Goal: Task Accomplishment & Management: Use online tool/utility

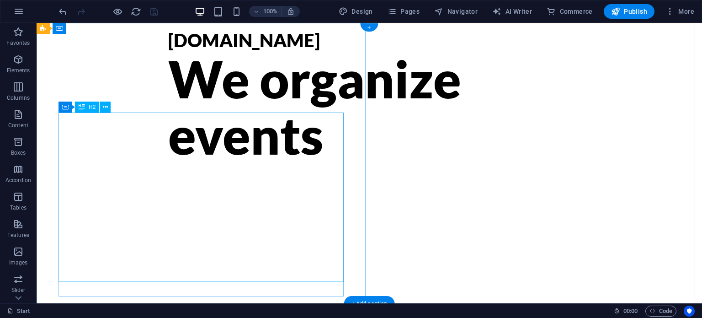
click at [238, 141] on div "We organize events" at bounding box center [369, 106] width 402 height 112
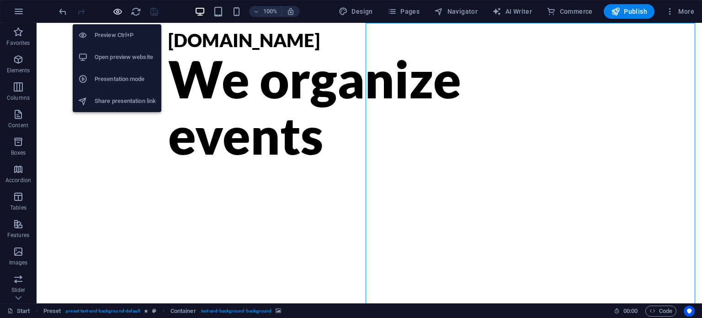
click at [117, 11] on icon "button" at bounding box center [117, 11] width 11 height 11
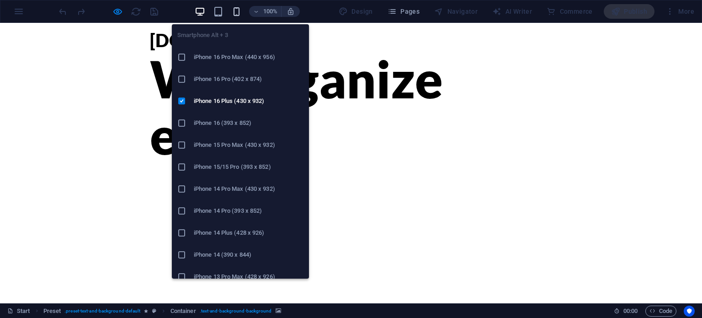
click at [236, 10] on icon "button" at bounding box center [236, 11] width 11 height 11
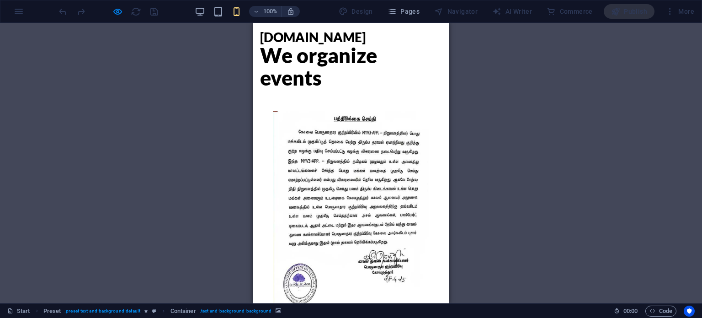
scroll to position [4, 0]
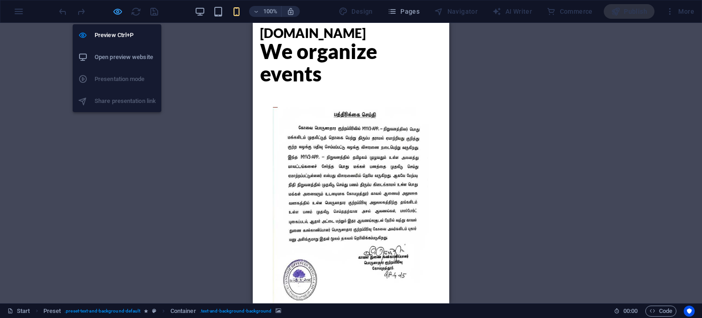
click at [120, 11] on icon "button" at bounding box center [117, 11] width 11 height 11
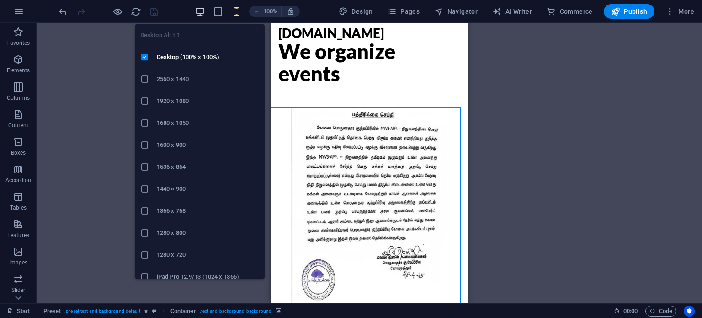
click at [201, 11] on icon "button" at bounding box center [200, 11] width 11 height 11
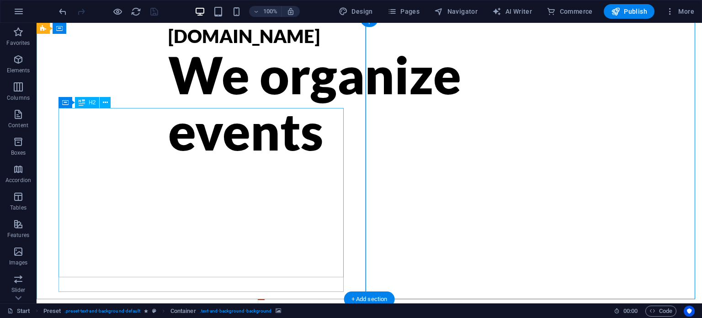
click at [168, 159] on div "We organize events" at bounding box center [369, 102] width 402 height 112
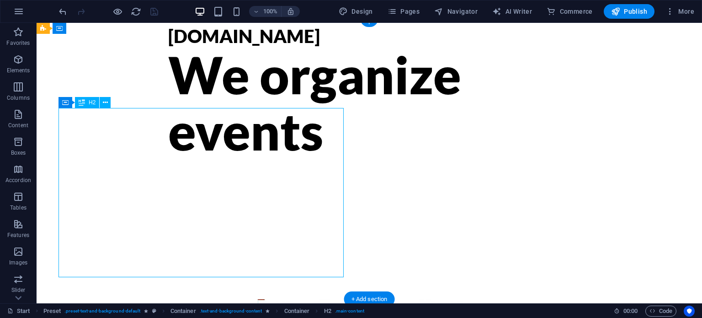
click at [168, 159] on div "We organize events" at bounding box center [369, 102] width 402 height 112
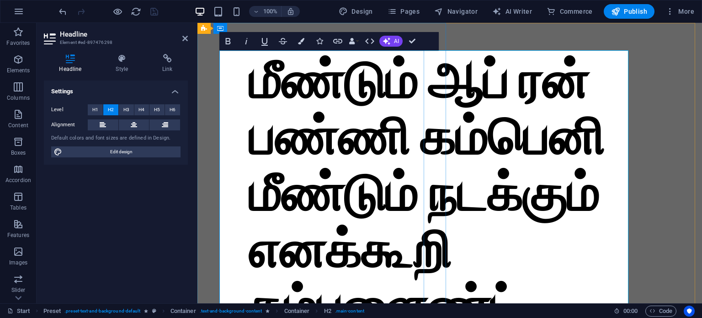
scroll to position [1152, 0]
click at [170, 112] on span "H6" at bounding box center [173, 109] width 6 height 11
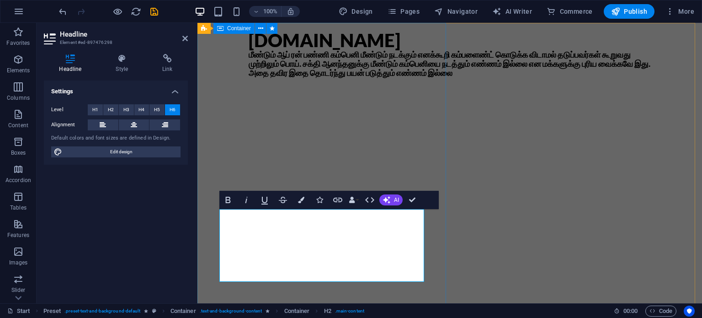
click at [303, 144] on div "MYV3ADS.COM மீண்டும் ஆப் ரன் பண்ணி கம்பெனி மீண்டும் நடக்கும் எனக்கூறி கம்பளைண்ட…" at bounding box center [449, 163] width 504 height 280
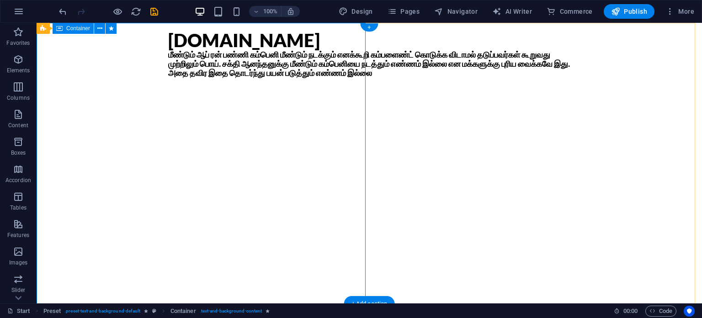
drag, startPoint x: 127, startPoint y: 244, endPoint x: 77, endPoint y: 90, distance: 161.0
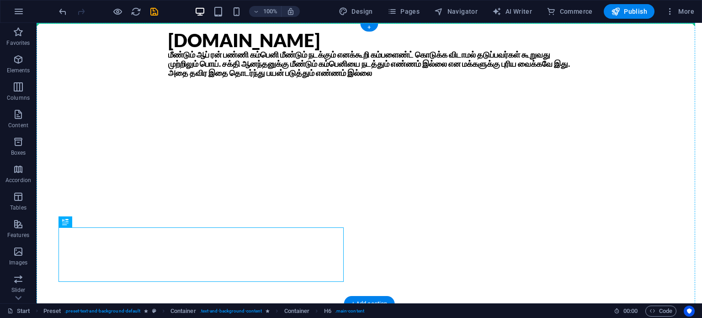
drag, startPoint x: 128, startPoint y: 244, endPoint x: 74, endPoint y: 80, distance: 172.5
drag, startPoint x: 130, startPoint y: 244, endPoint x: 82, endPoint y: 162, distance: 94.8
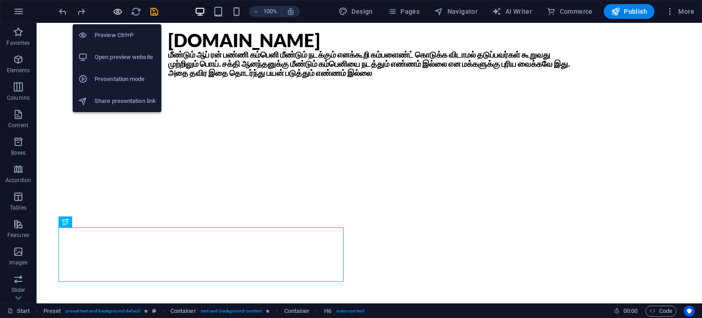
click at [120, 11] on icon "button" at bounding box center [117, 11] width 11 height 11
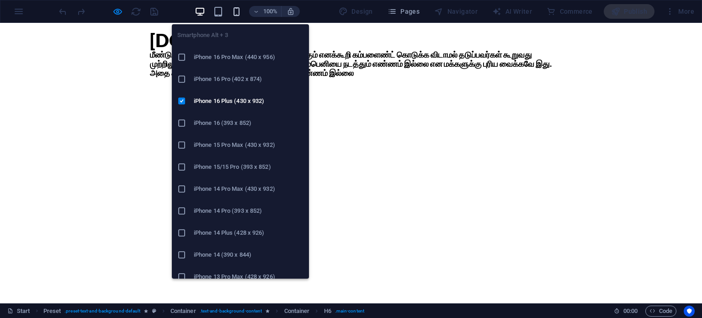
click at [236, 8] on icon "button" at bounding box center [236, 11] width 11 height 11
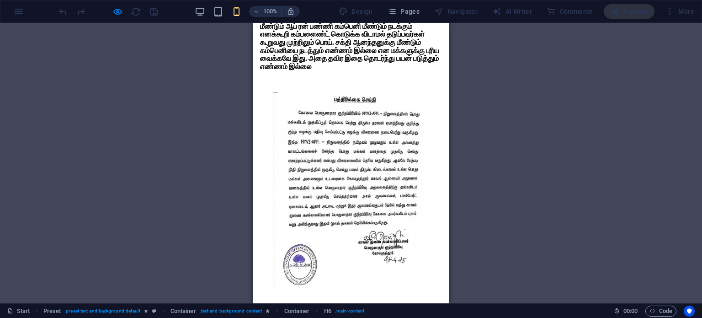
scroll to position [0, 0]
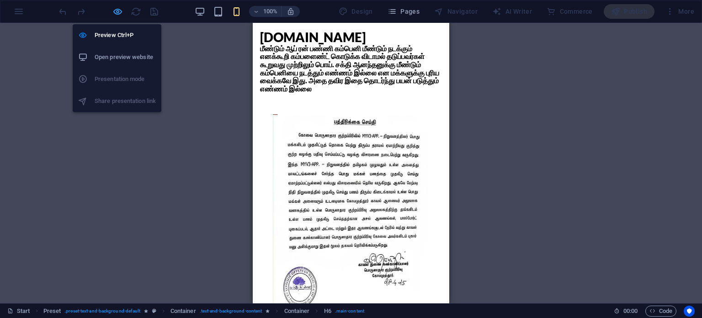
click at [117, 11] on icon "button" at bounding box center [117, 11] width 11 height 11
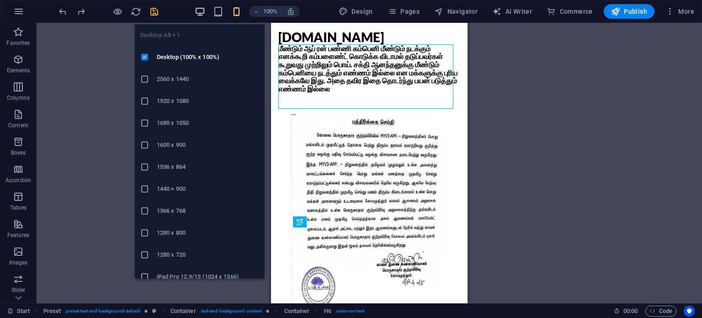
click at [198, 9] on icon "button" at bounding box center [200, 11] width 11 height 11
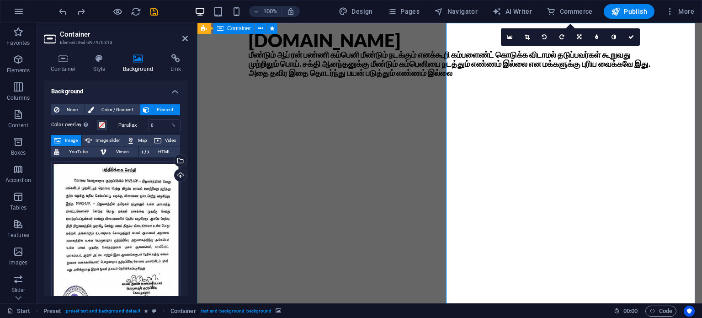
click at [291, 163] on div "MYV3ADS.COM மீண்டும் ஆப் ரன் பண்ணி கம்பெனி மீண்டும் நடக்கும் எனக்கூறி கம்பளைண்ட…" at bounding box center [449, 163] width 504 height 280
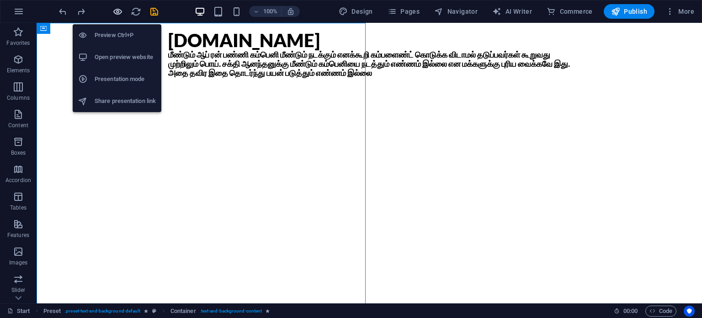
click at [117, 11] on icon "button" at bounding box center [117, 11] width 11 height 11
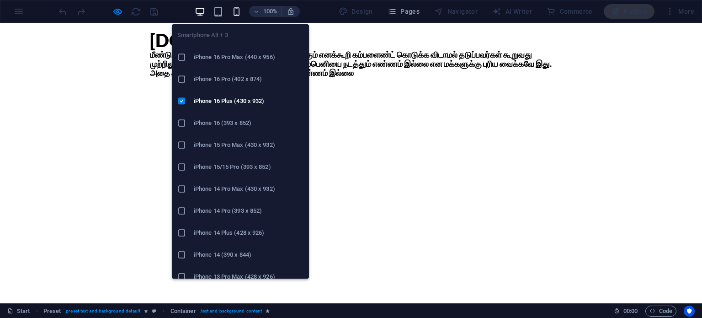
click at [235, 14] on icon "button" at bounding box center [236, 11] width 11 height 11
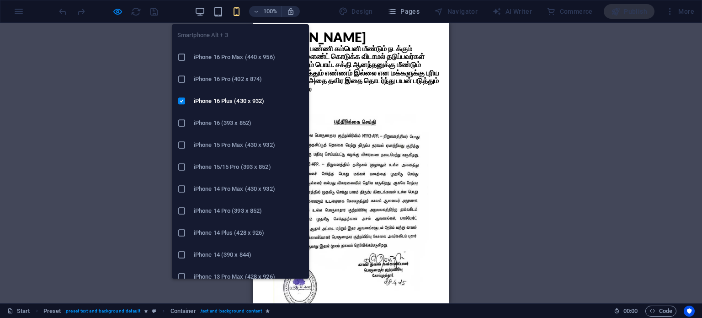
click at [239, 59] on h6 "iPhone 16 Pro Max (440 x 956)" at bounding box center [249, 57] width 110 height 11
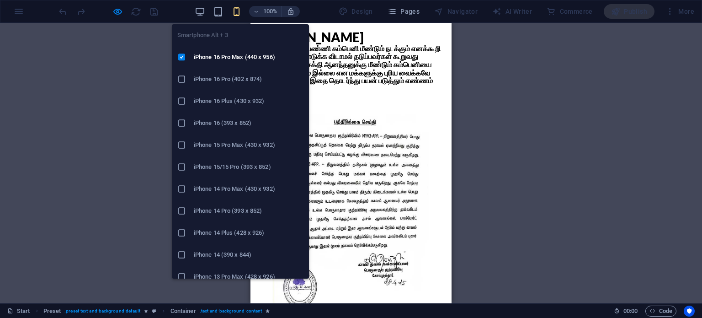
click at [236, 7] on icon "button" at bounding box center [236, 11] width 11 height 11
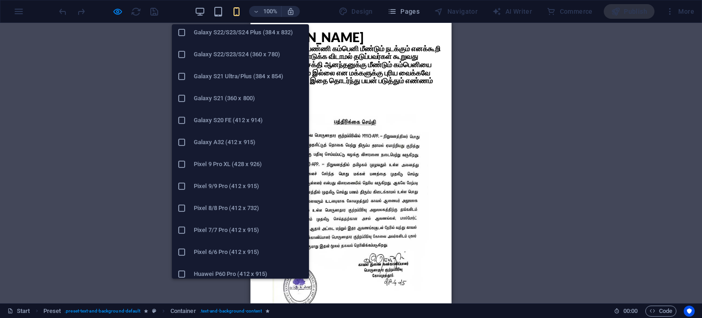
scroll to position [365, 0]
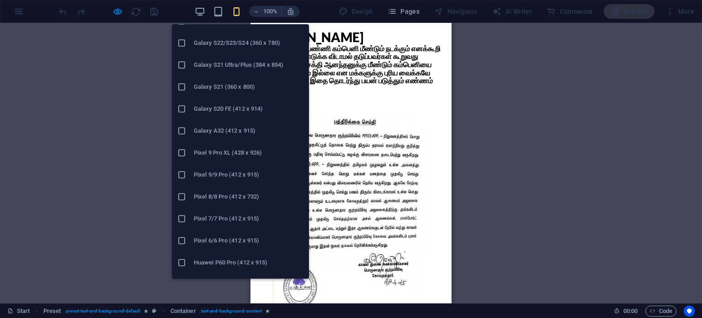
click at [234, 213] on h6 "Pixel 7/7 Pro (412 x 915)" at bounding box center [249, 218] width 110 height 11
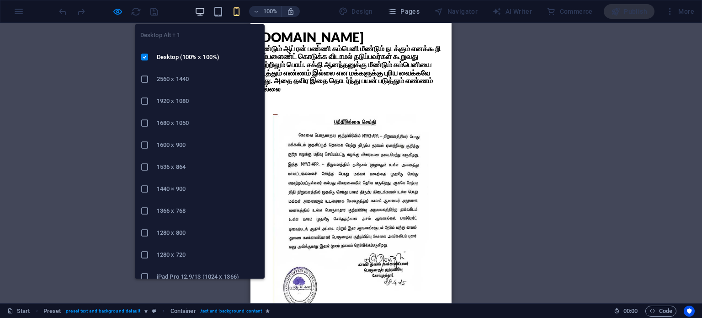
click at [203, 11] on icon "button" at bounding box center [200, 11] width 11 height 11
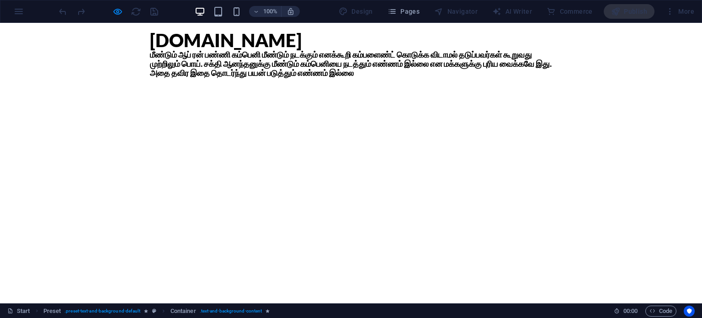
click at [19, 12] on div "100% Design Pages Navigator AI Writer Commerce Publish More" at bounding box center [350, 11] width 701 height 22
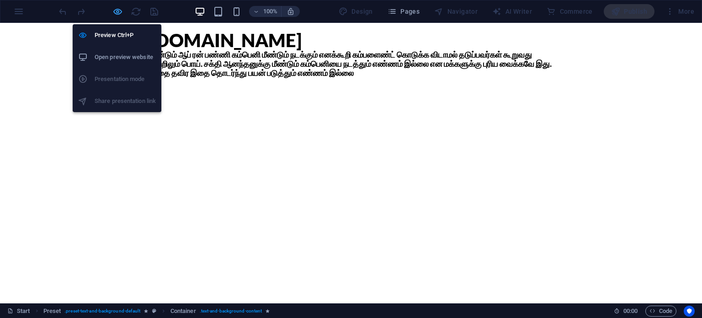
click at [118, 9] on icon "button" at bounding box center [117, 11] width 11 height 11
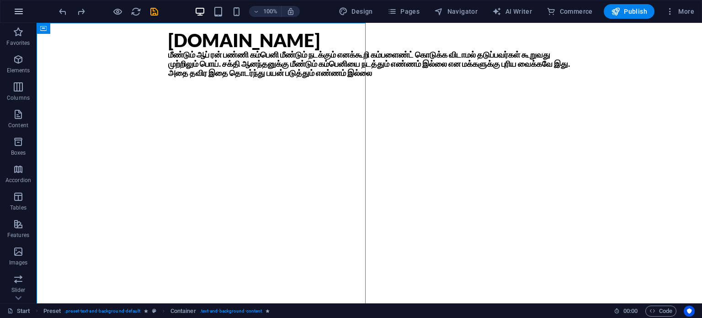
click at [17, 15] on icon "button" at bounding box center [18, 11] width 11 height 11
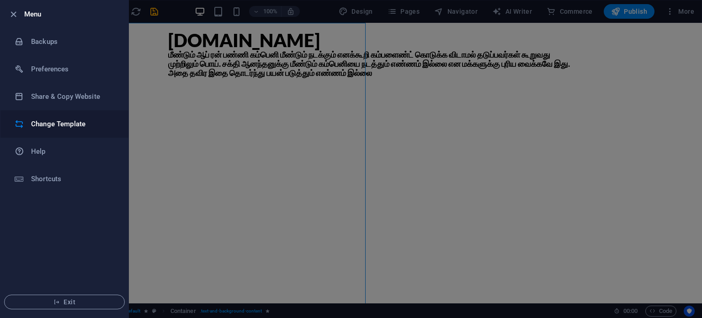
click at [49, 119] on h6 "Change Template" at bounding box center [73, 123] width 85 height 11
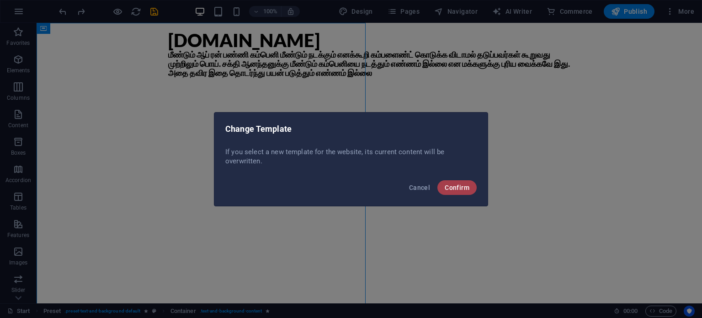
click at [448, 184] on span "Confirm" at bounding box center [457, 187] width 25 height 7
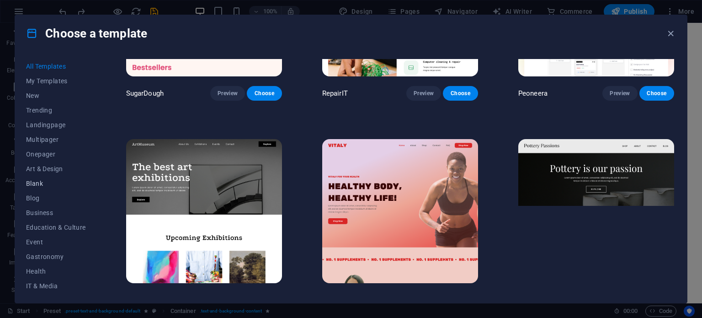
scroll to position [128, 0]
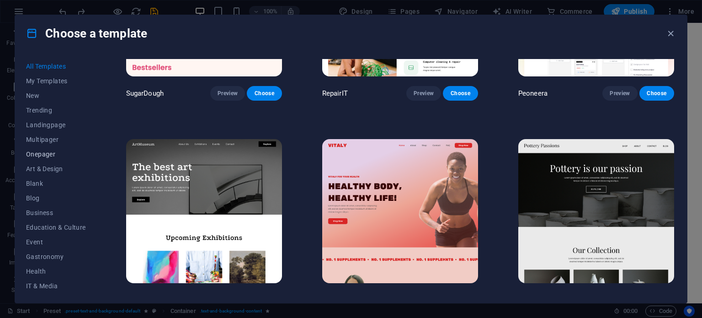
click at [42, 150] on span "Onepager" at bounding box center [56, 153] width 60 height 7
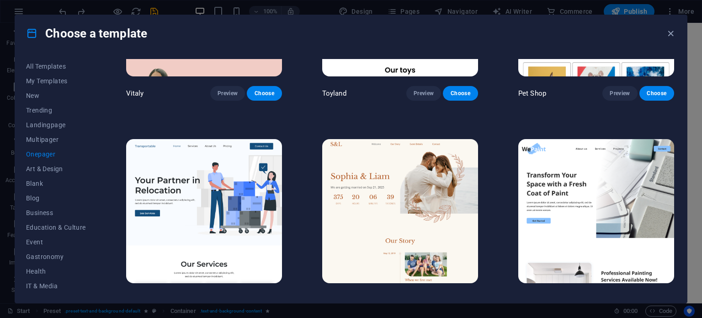
scroll to position [0, 0]
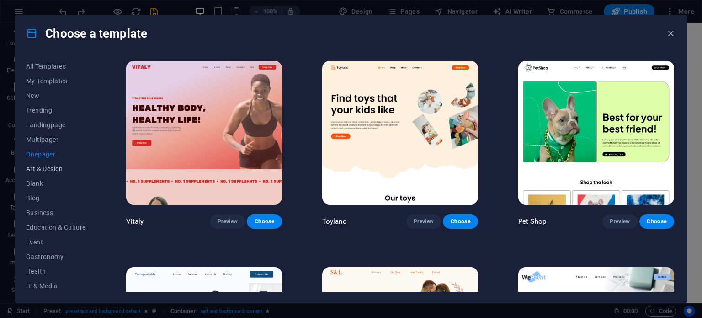
click at [43, 165] on span "Art & Design" at bounding box center [56, 168] width 60 height 7
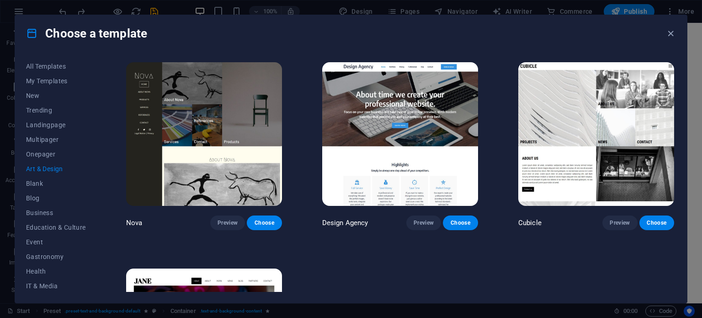
scroll to position [962, 0]
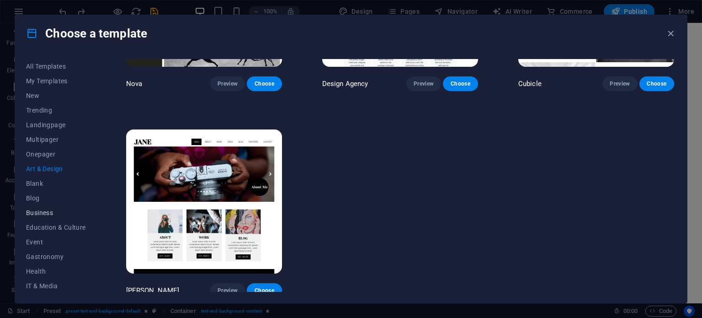
click at [48, 211] on span "Business" at bounding box center [56, 212] width 60 height 7
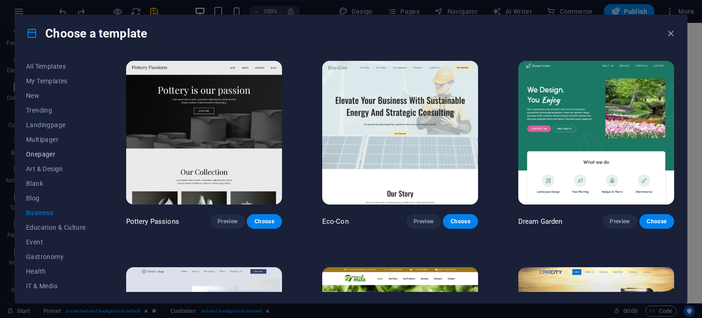
click at [36, 154] on span "Onepager" at bounding box center [56, 153] width 60 height 7
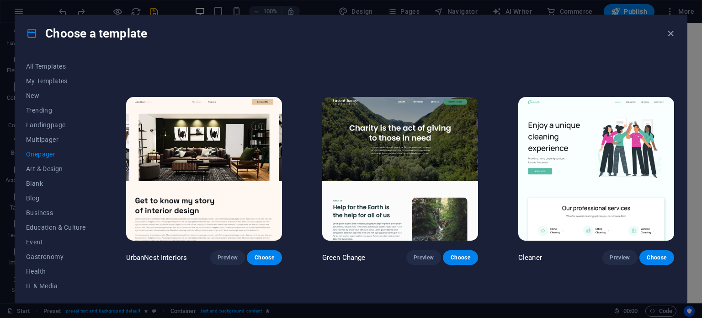
scroll to position [583, 0]
click at [211, 164] on img at bounding box center [204, 168] width 156 height 143
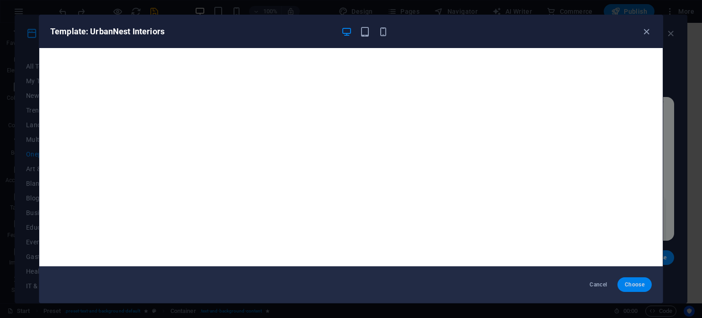
click at [636, 282] on span "Choose" at bounding box center [635, 284] width 20 height 7
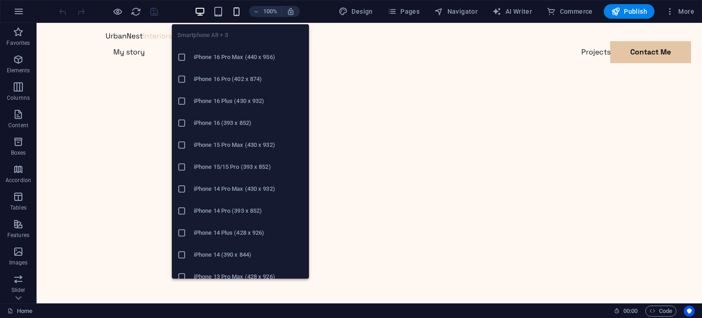
click at [237, 8] on icon "button" at bounding box center [236, 11] width 11 height 11
click at [238, 8] on icon "button" at bounding box center [236, 11] width 11 height 11
click at [228, 56] on h6 "iPhone 16 Pro Max (440 x 956)" at bounding box center [249, 57] width 110 height 11
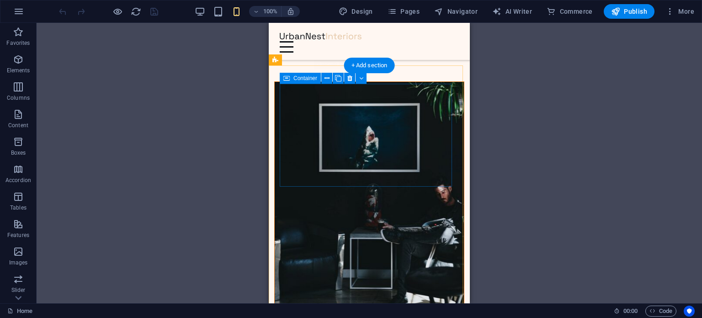
scroll to position [673, 0]
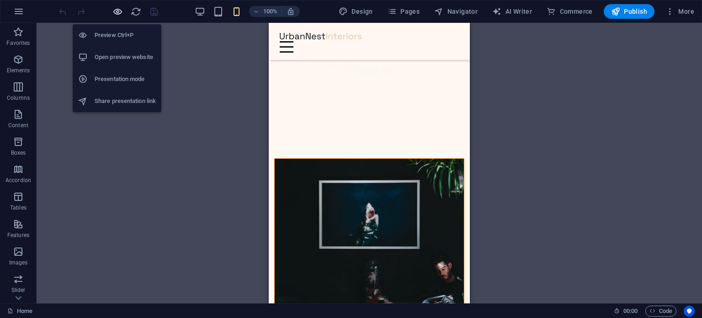
click at [117, 17] on div "Preview Ctrl+P Open preview website Presentation mode Share presentation link" at bounding box center [117, 64] width 89 height 95
click at [115, 12] on icon "button" at bounding box center [117, 11] width 11 height 11
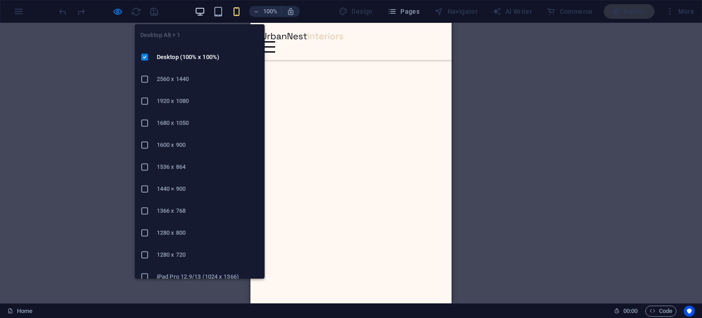
click at [197, 11] on icon "button" at bounding box center [200, 11] width 11 height 11
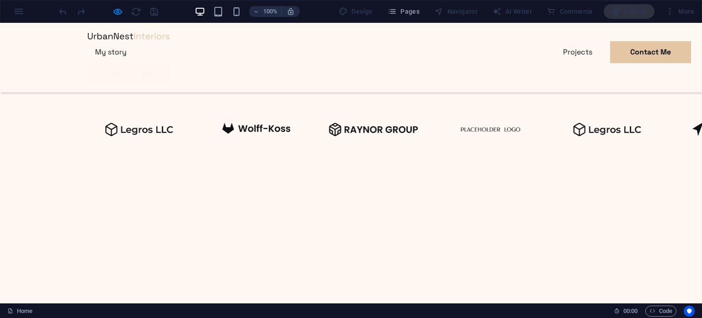
scroll to position [0, 0]
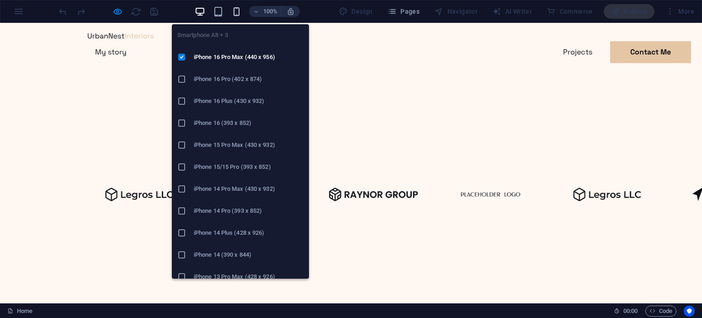
click at [233, 12] on icon "button" at bounding box center [236, 11] width 11 height 11
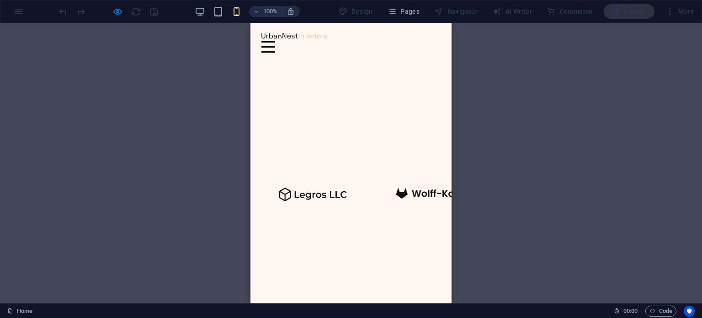
click at [275, 41] on div at bounding box center [268, 46] width 14 height 11
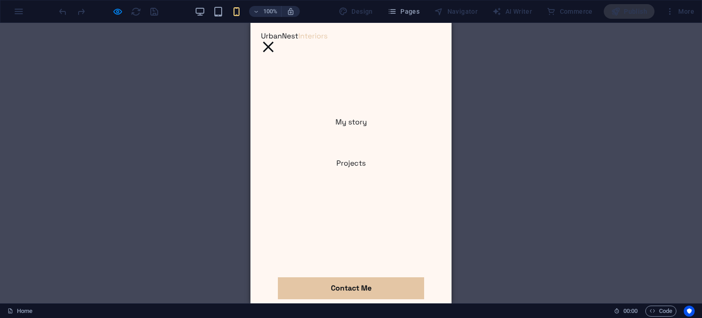
click at [275, 41] on div at bounding box center [268, 46] width 14 height 11
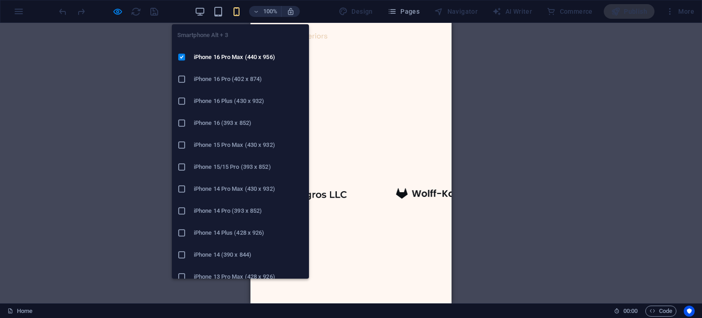
click at [237, 10] on icon "button" at bounding box center [236, 11] width 11 height 11
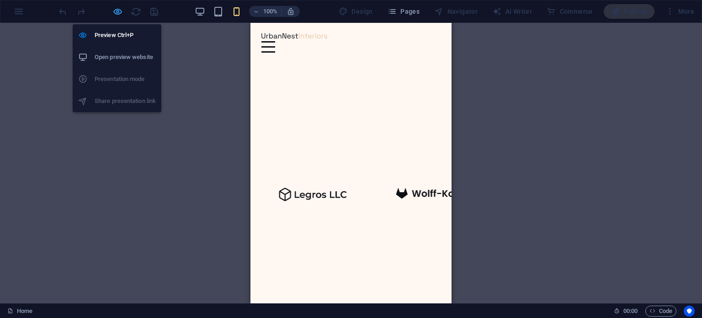
click at [118, 11] on icon "button" at bounding box center [117, 11] width 11 height 11
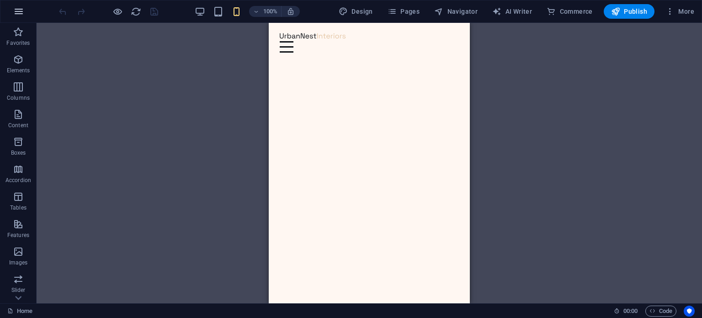
click at [13, 16] on icon "button" at bounding box center [18, 11] width 11 height 11
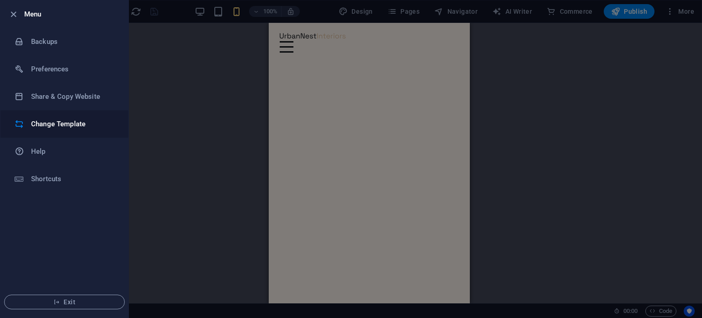
click at [53, 123] on h6 "Change Template" at bounding box center [73, 123] width 85 height 11
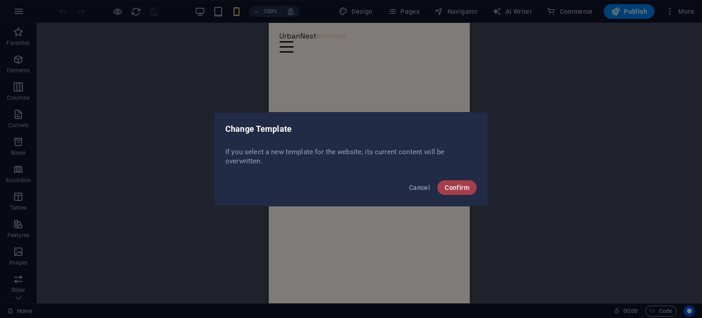
click at [452, 188] on span "Confirm" at bounding box center [457, 187] width 25 height 7
